Goal: Information Seeking & Learning: Learn about a topic

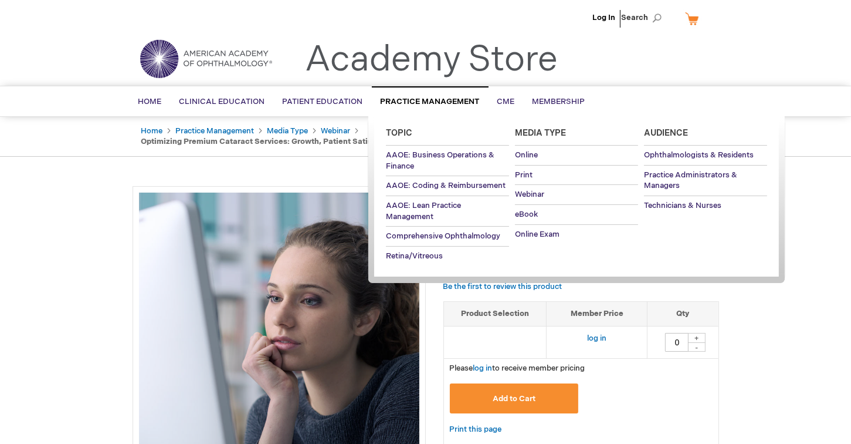
click at [431, 99] on span "Practice Management" at bounding box center [430, 101] width 99 height 9
click at [529, 194] on span "Webinar" at bounding box center [529, 194] width 29 height 9
click at [528, 195] on span "Webinar" at bounding box center [529, 194] width 29 height 9
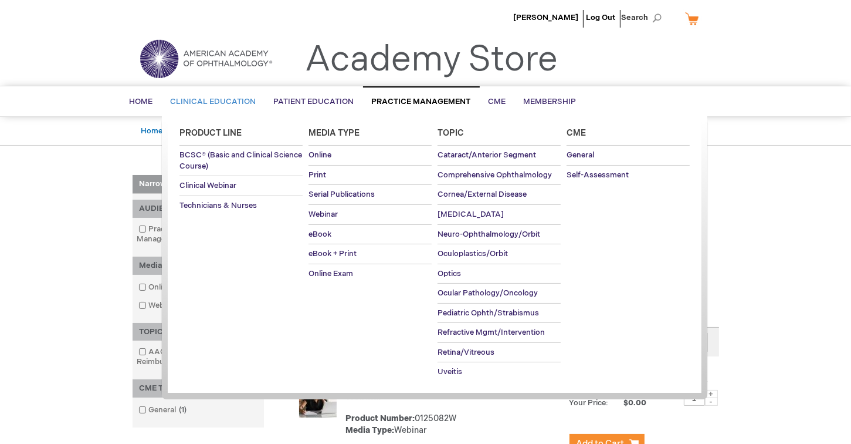
click at [195, 100] on span "Clinical Education" at bounding box center [214, 101] width 86 height 9
click at [206, 181] on span "Clinical Webinar" at bounding box center [208, 185] width 57 height 9
